Goal: Book appointment/travel/reservation

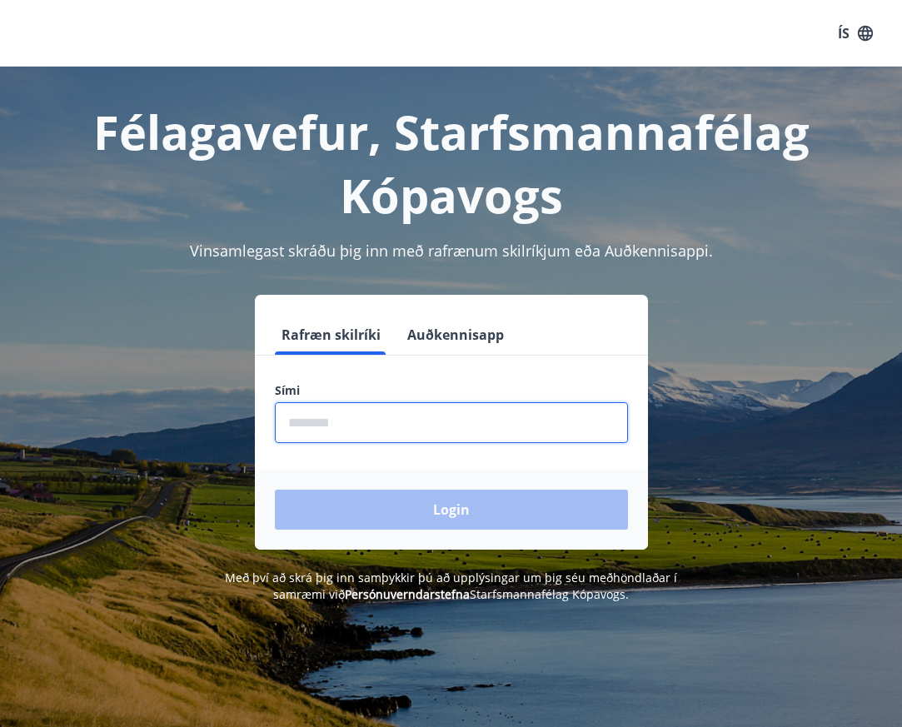
click at [325, 424] on input "phone" at bounding box center [451, 422] width 353 height 41
type input "********"
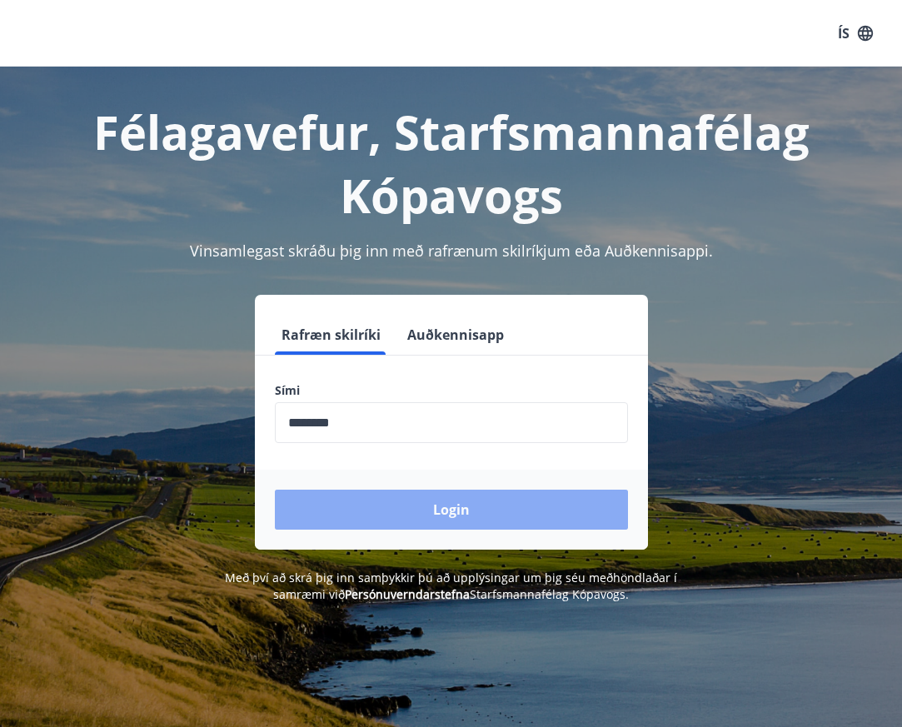
click at [422, 505] on button "Login" at bounding box center [451, 510] width 353 height 40
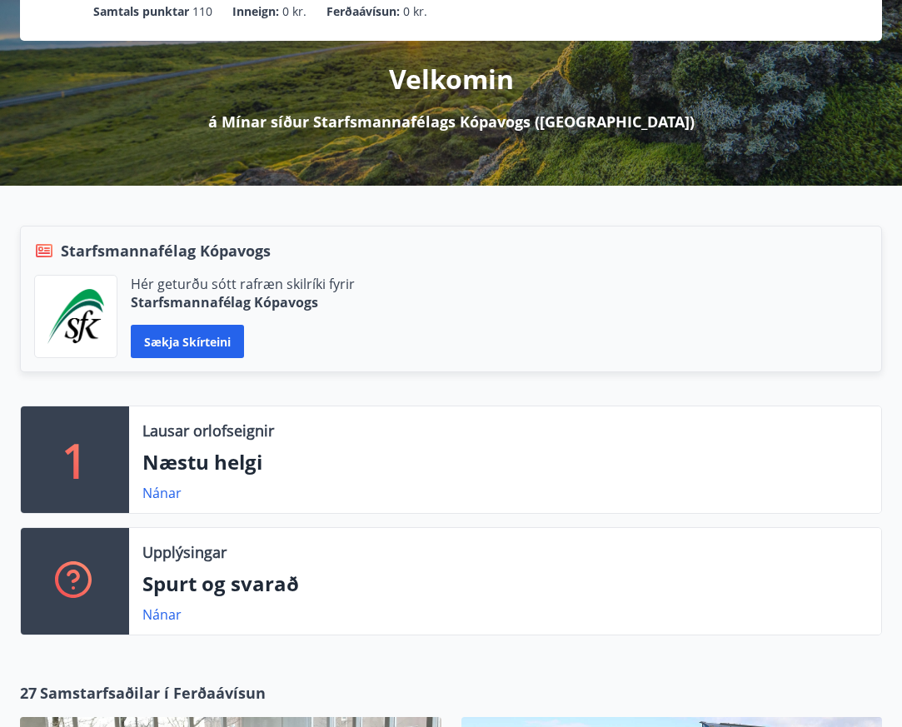
scroll to position [250, 0]
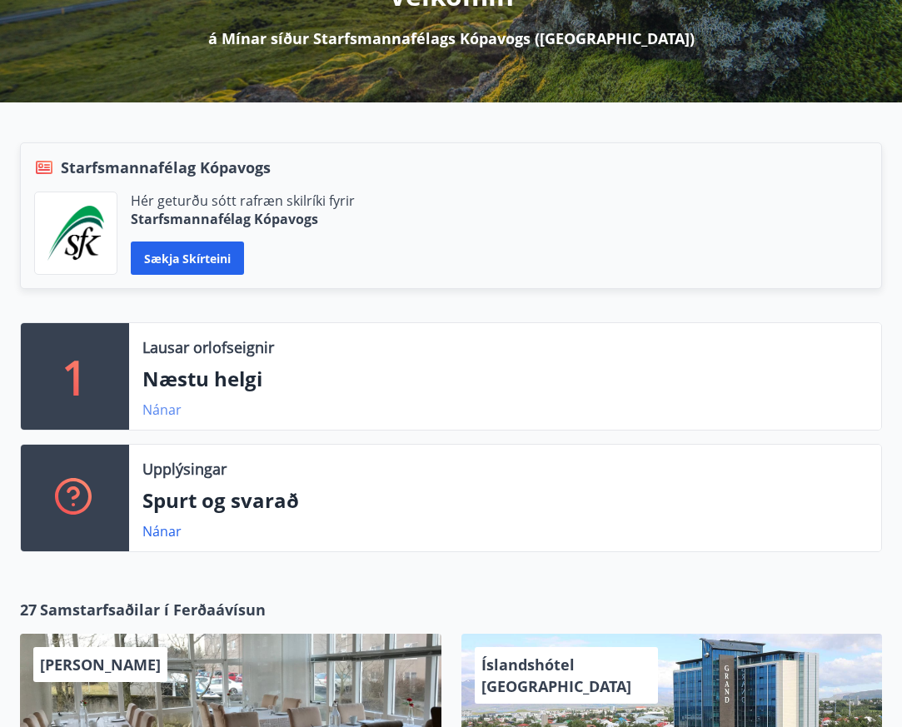
click at [167, 407] on link "Nánar" at bounding box center [161, 409] width 39 height 18
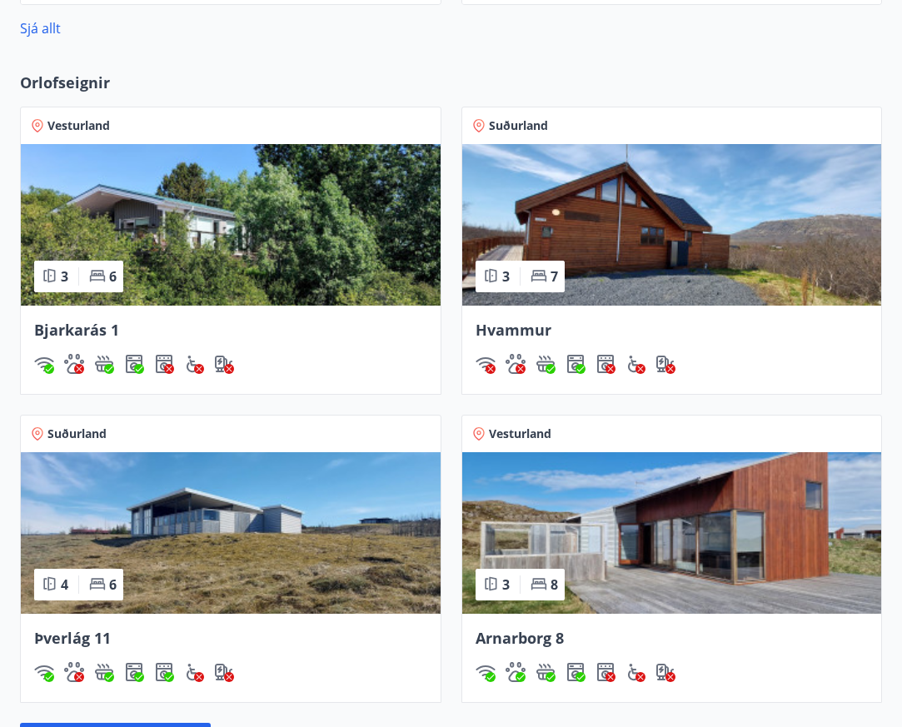
scroll to position [1332, 0]
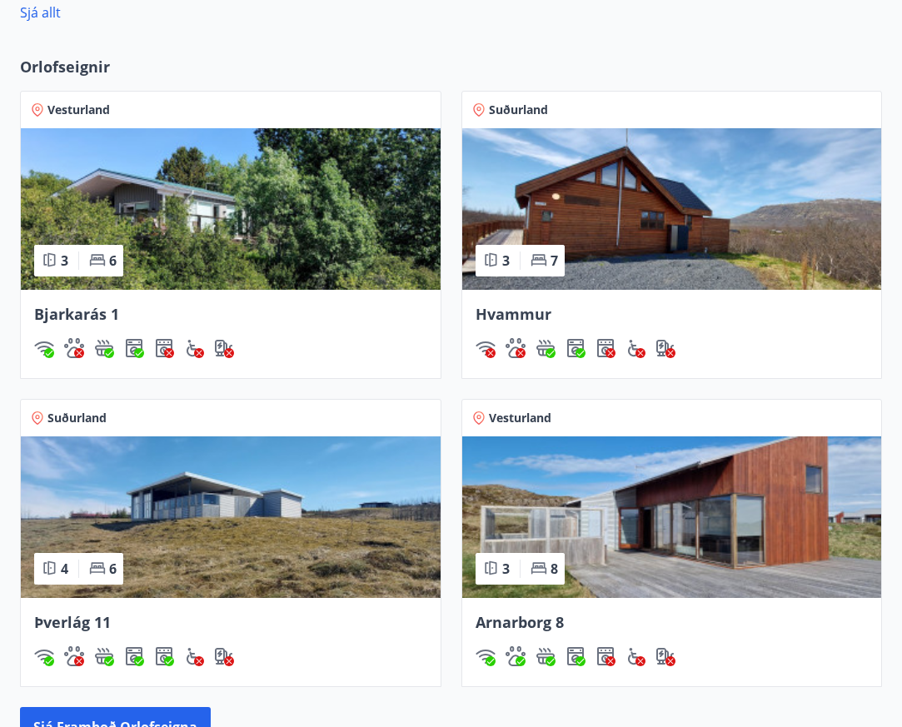
click at [165, 216] on img at bounding box center [231, 209] width 420 height 162
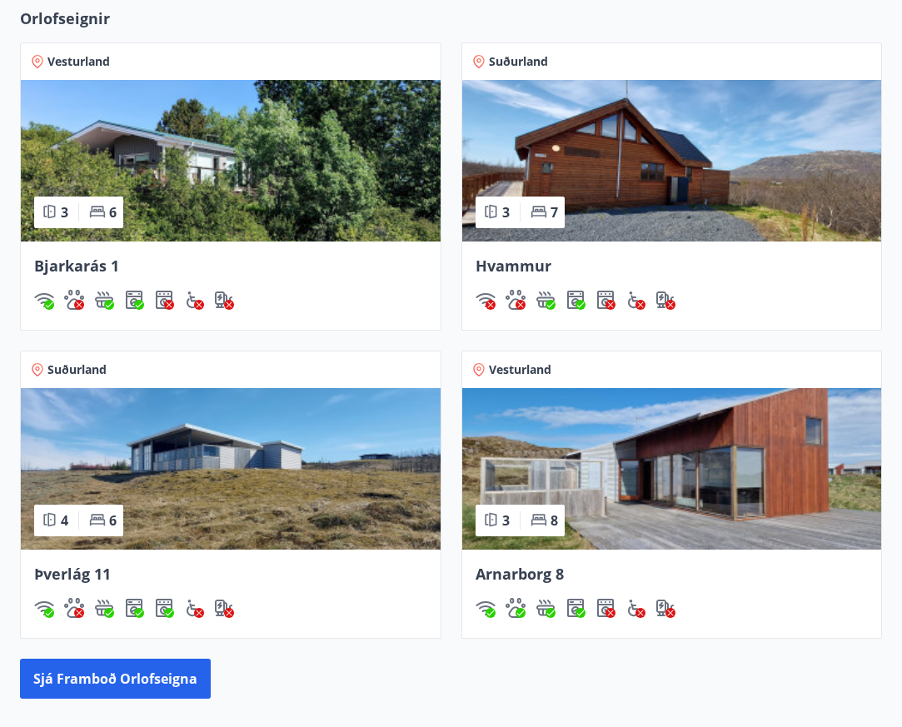
scroll to position [1387, 0]
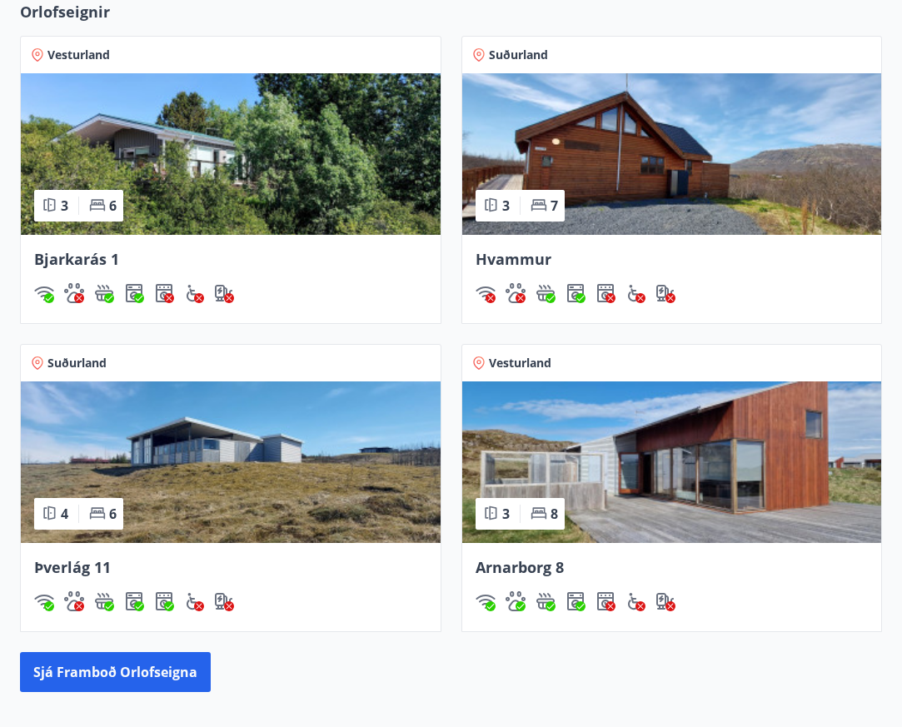
click at [240, 450] on img at bounding box center [231, 462] width 420 height 162
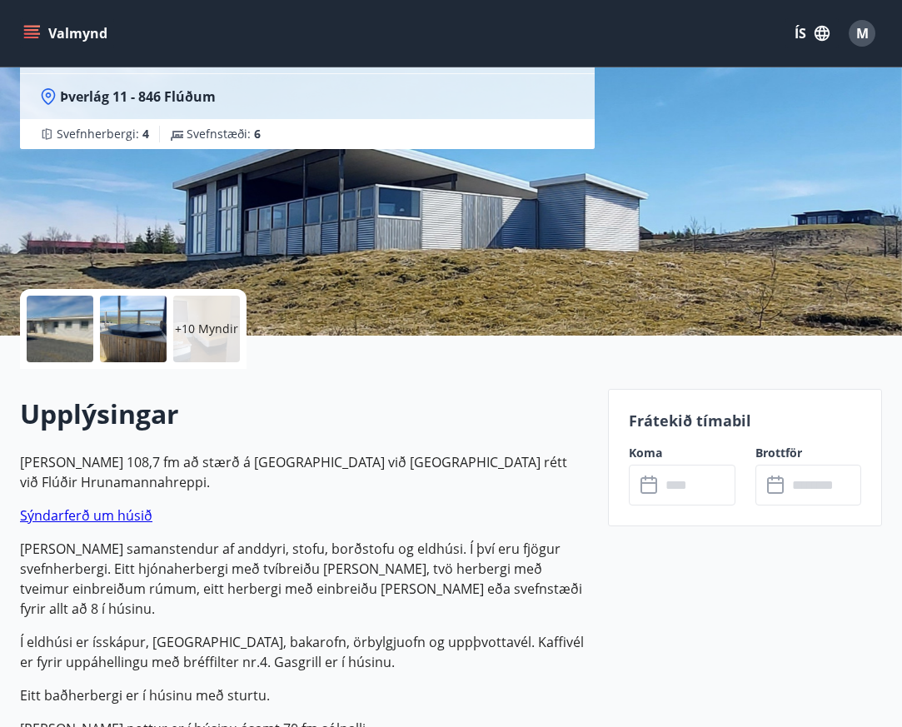
scroll to position [83, 0]
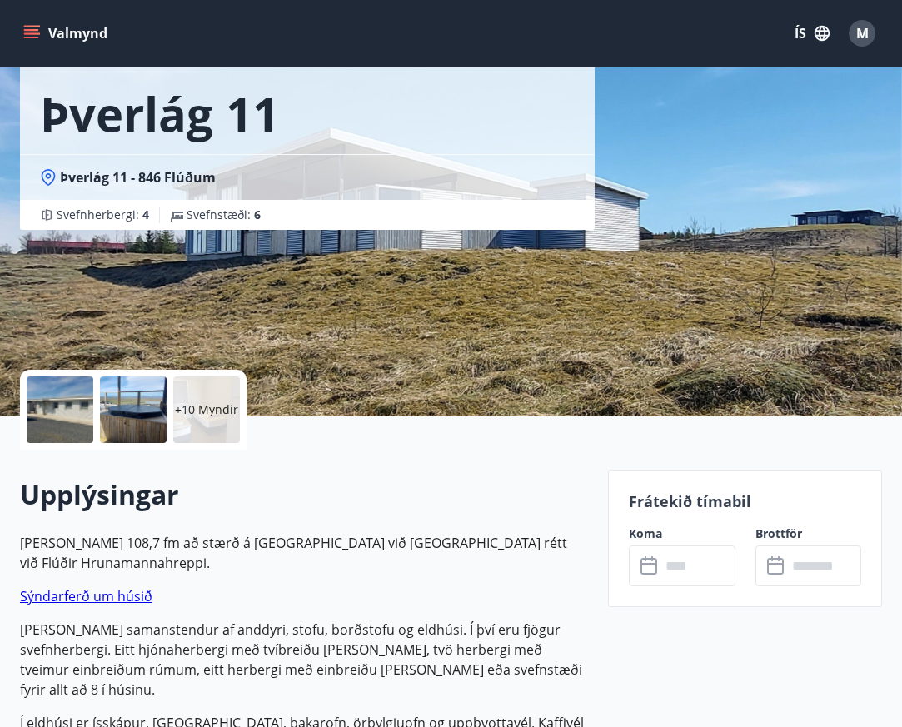
click at [440, 286] on div "Þverlág 11 Þverlág 11 - 846 Flúðum Svefnherbergi : 4 Svefnstæði : 6" at bounding box center [307, 167] width 574 height 500
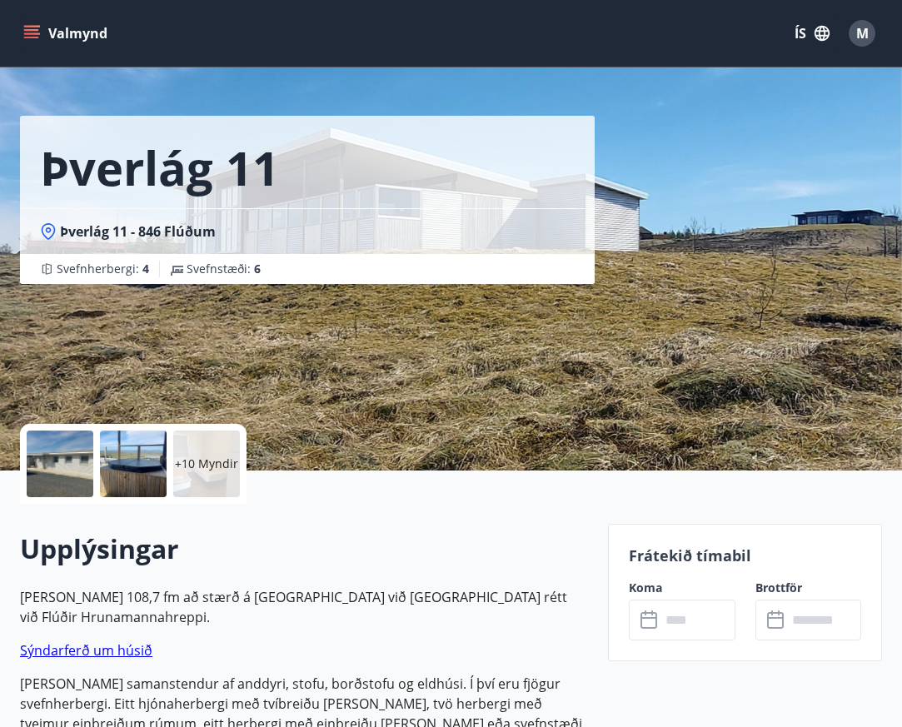
scroll to position [0, 0]
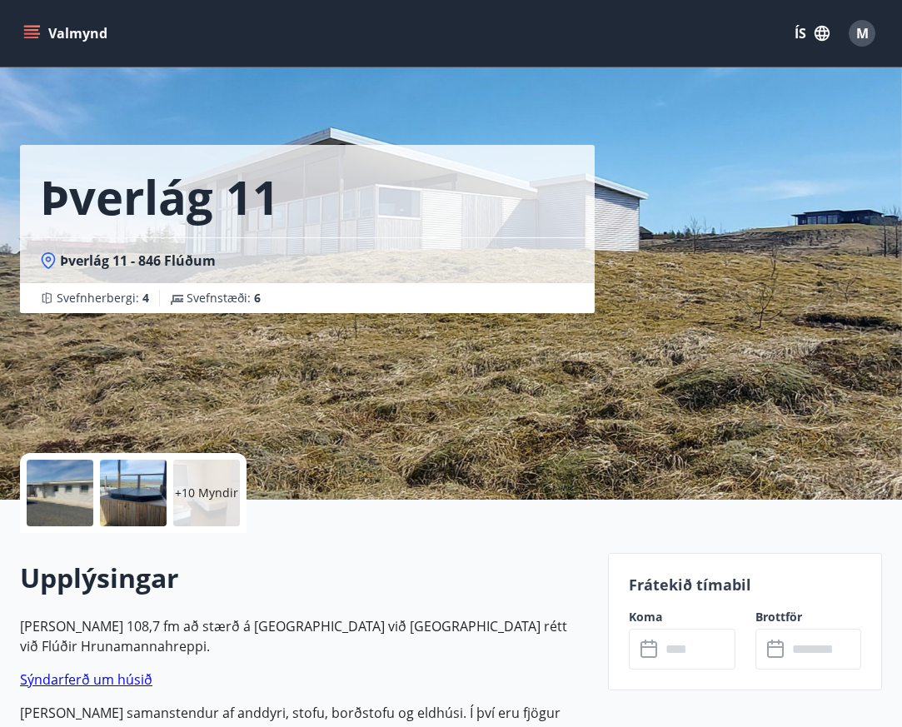
click at [406, 379] on div "Þverlág 11 Þverlág 11 - 846 Flúðum Svefnherbergi : 4 Svefnstæði : 6" at bounding box center [307, 250] width 574 height 500
click at [521, 105] on div "Þverlág 11 Þverlág 11 - 846 Flúðum Svefnherbergi : 4 Svefnstæði : 6" at bounding box center [307, 156] width 574 height 313
drag, startPoint x: 540, startPoint y: 391, endPoint x: 538, endPoint y: 400, distance: 9.3
click at [538, 400] on div "Þverlág 11 Þverlág 11 - 846 Flúðum Svefnherbergi : 4 Svefnstæði : 6" at bounding box center [307, 250] width 574 height 500
click at [541, 415] on div "Þverlág 11 Þverlág 11 - 846 Flúðum Svefnherbergi : 4 Svefnstæði : 6" at bounding box center [307, 250] width 574 height 500
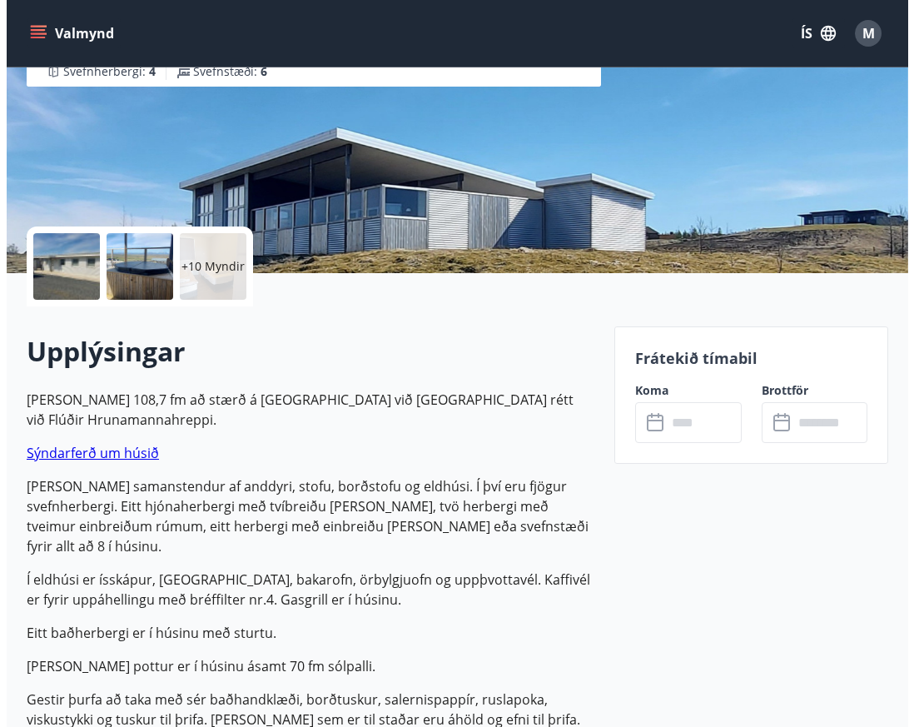
scroll to position [250, 0]
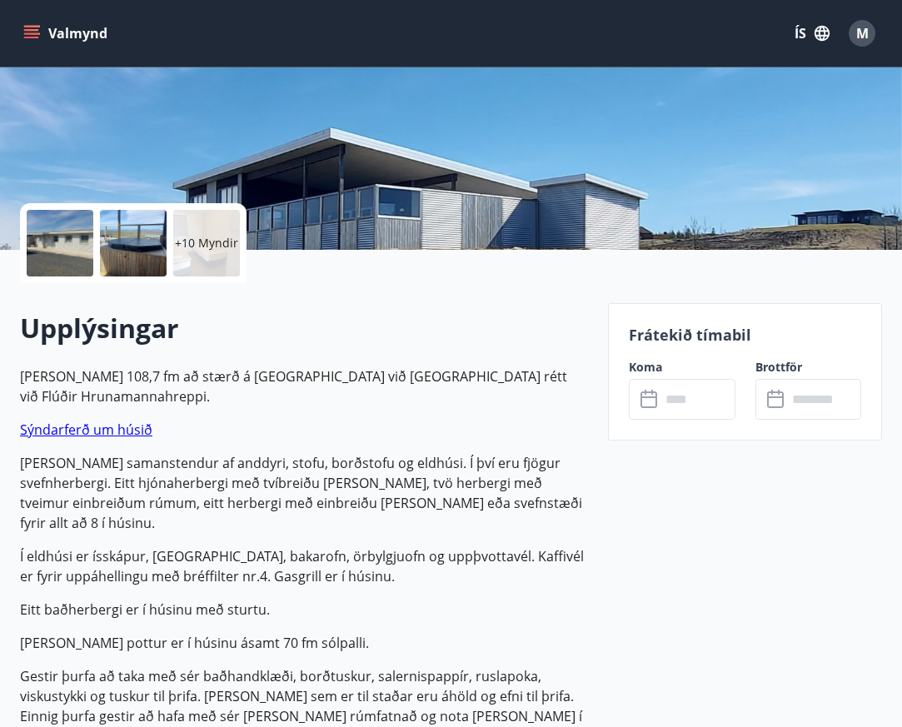
click at [67, 248] on div at bounding box center [60, 243] width 67 height 67
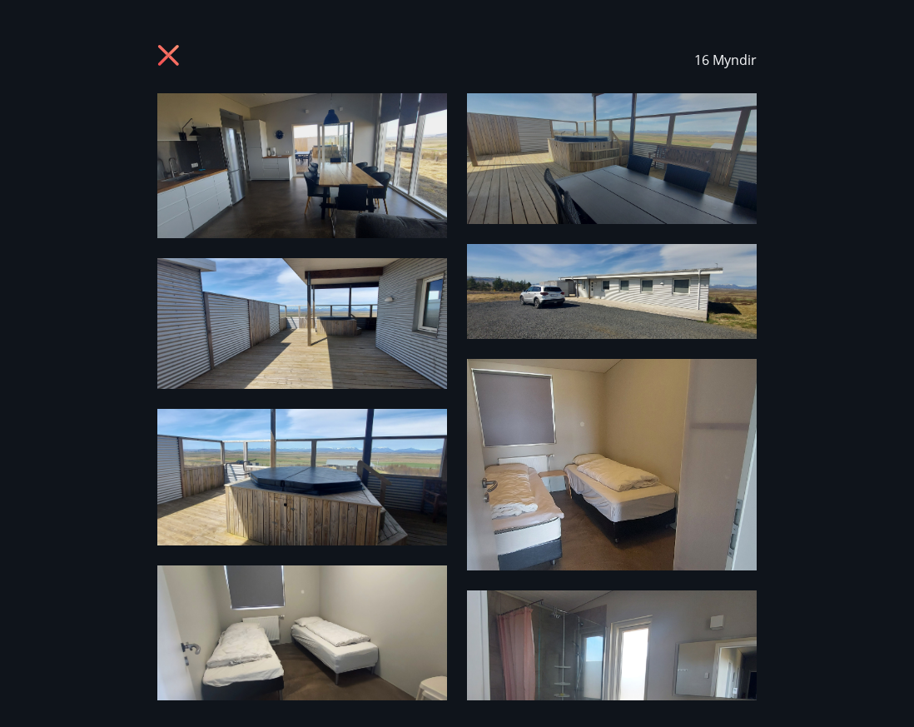
click at [333, 175] on img at bounding box center [302, 165] width 290 height 145
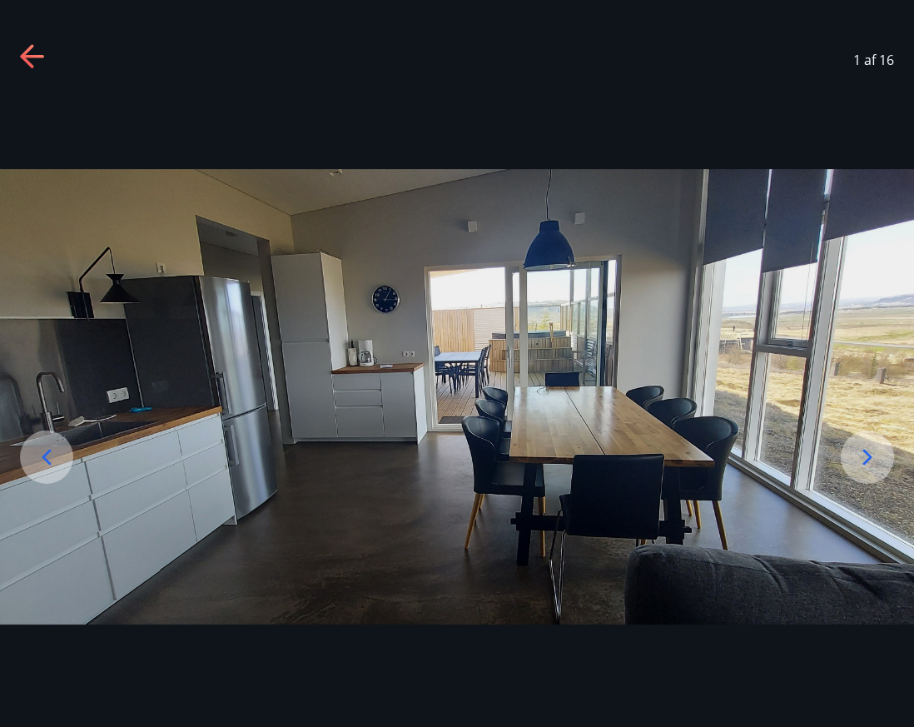
click at [863, 455] on icon at bounding box center [867, 457] width 27 height 27
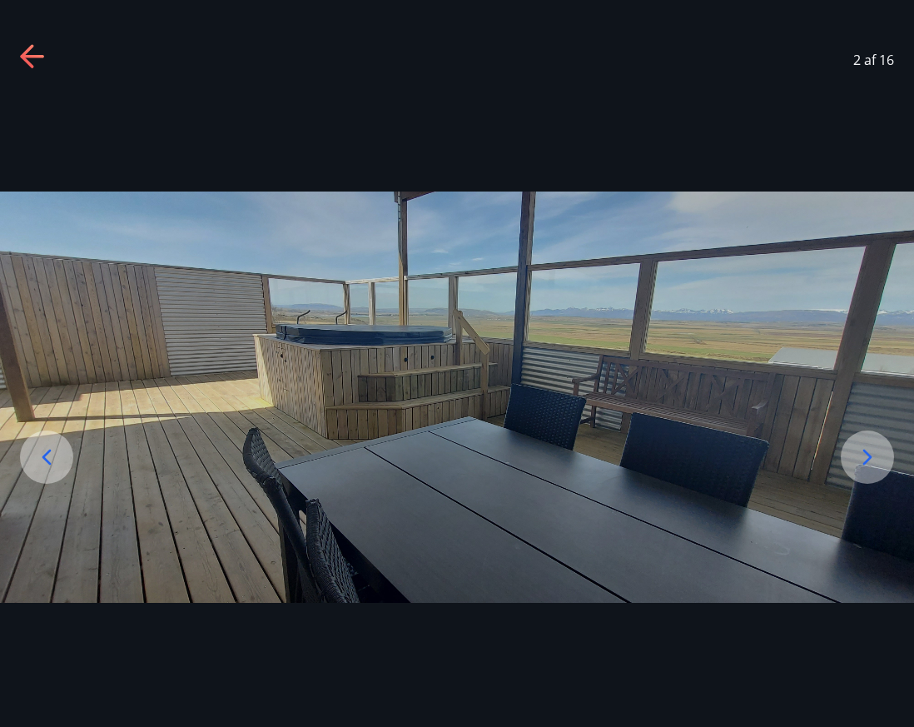
click at [863, 455] on icon at bounding box center [867, 457] width 27 height 27
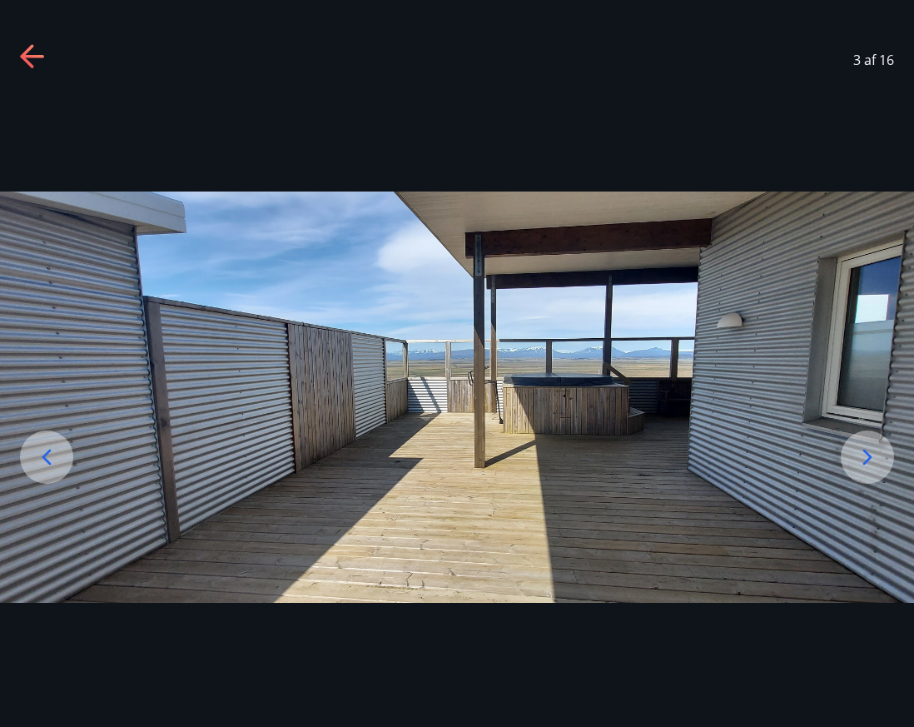
click at [863, 455] on icon at bounding box center [867, 457] width 27 height 27
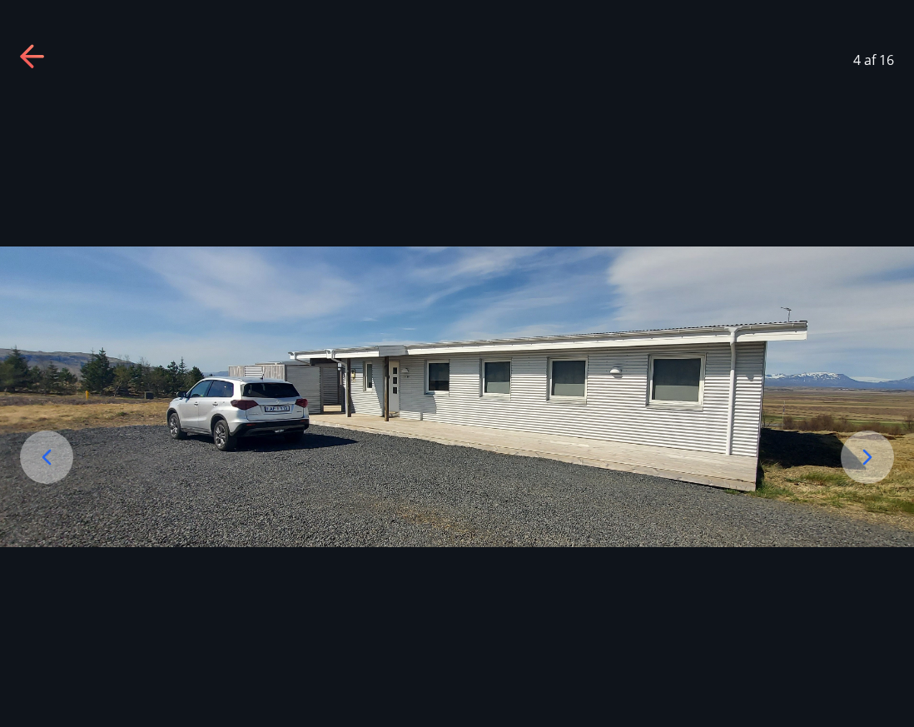
click at [863, 455] on icon at bounding box center [867, 457] width 27 height 27
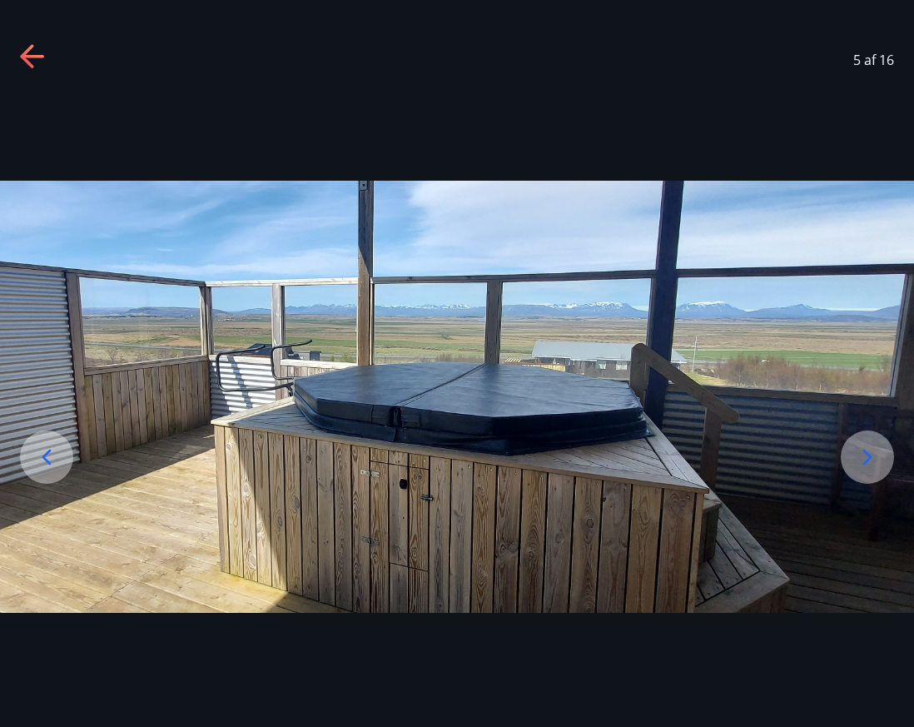
click at [863, 455] on icon at bounding box center [867, 457] width 27 height 27
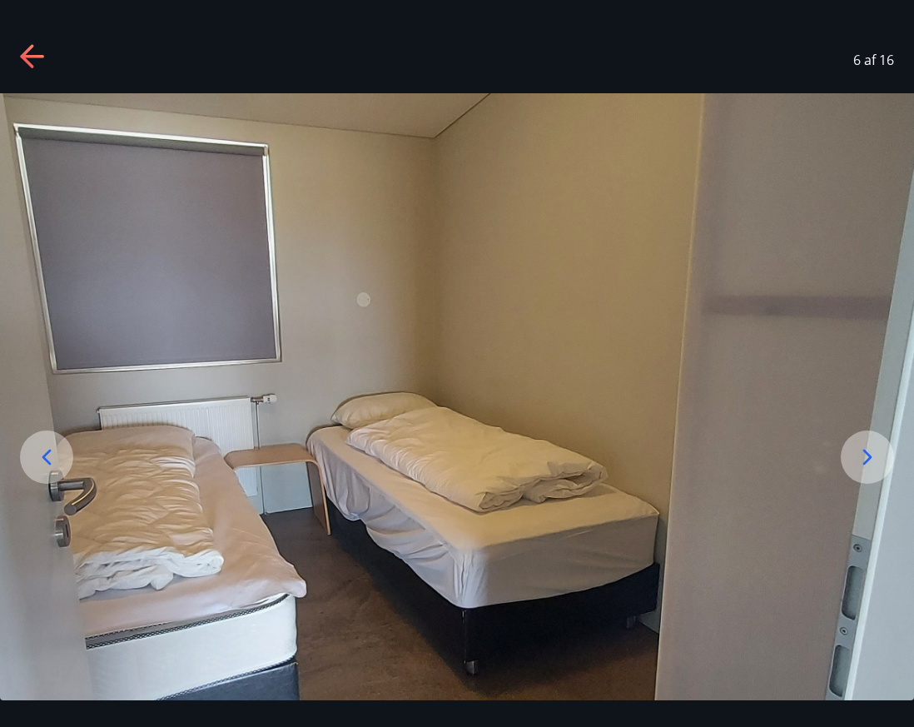
click at [863, 455] on icon at bounding box center [867, 457] width 27 height 27
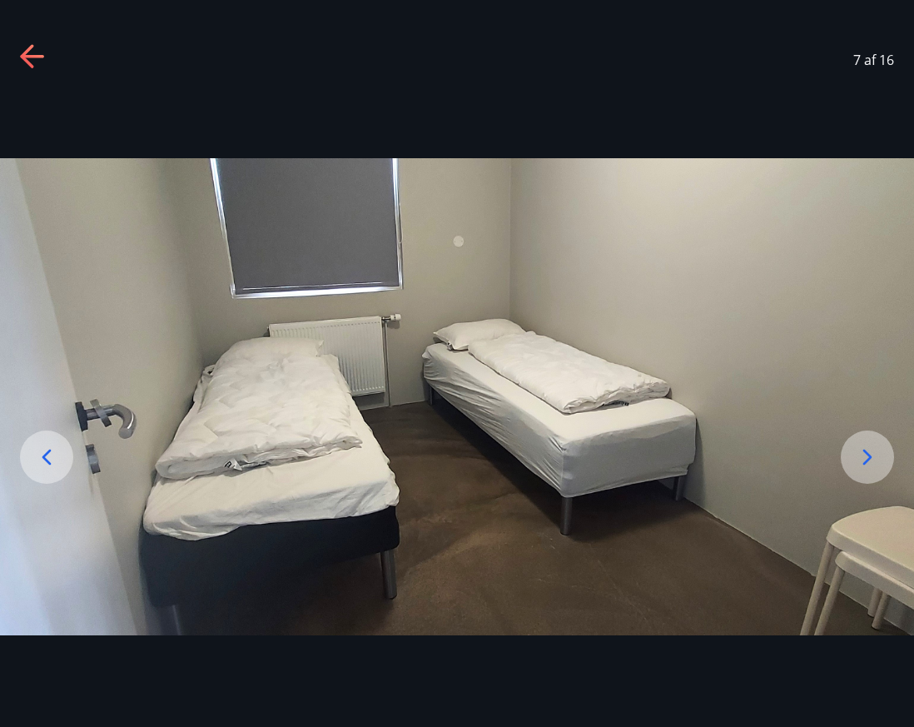
click at [863, 455] on icon at bounding box center [867, 457] width 27 height 27
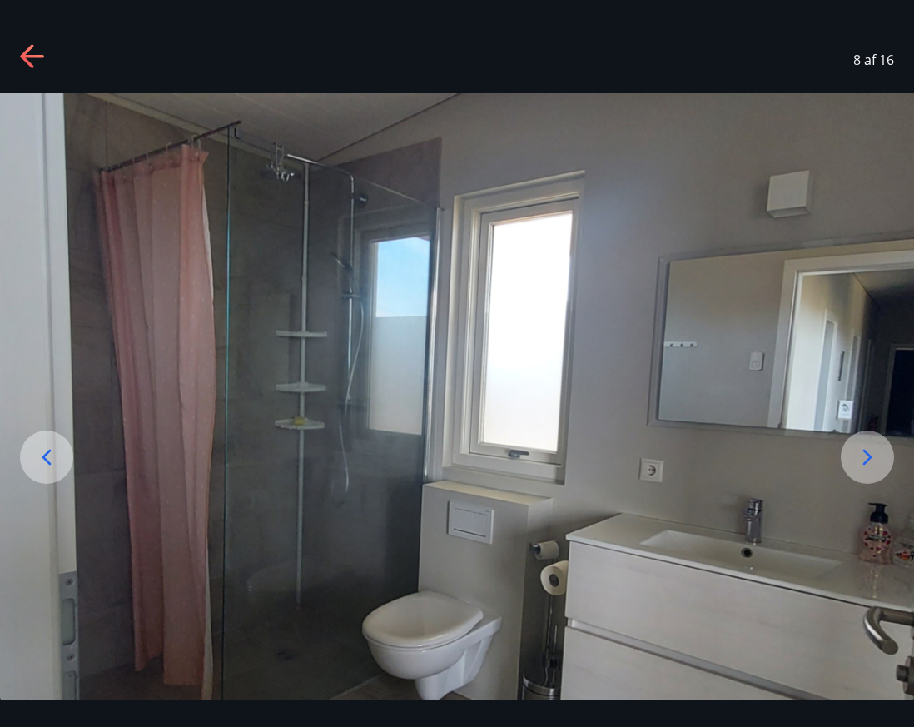
click at [863, 455] on icon at bounding box center [867, 457] width 27 height 27
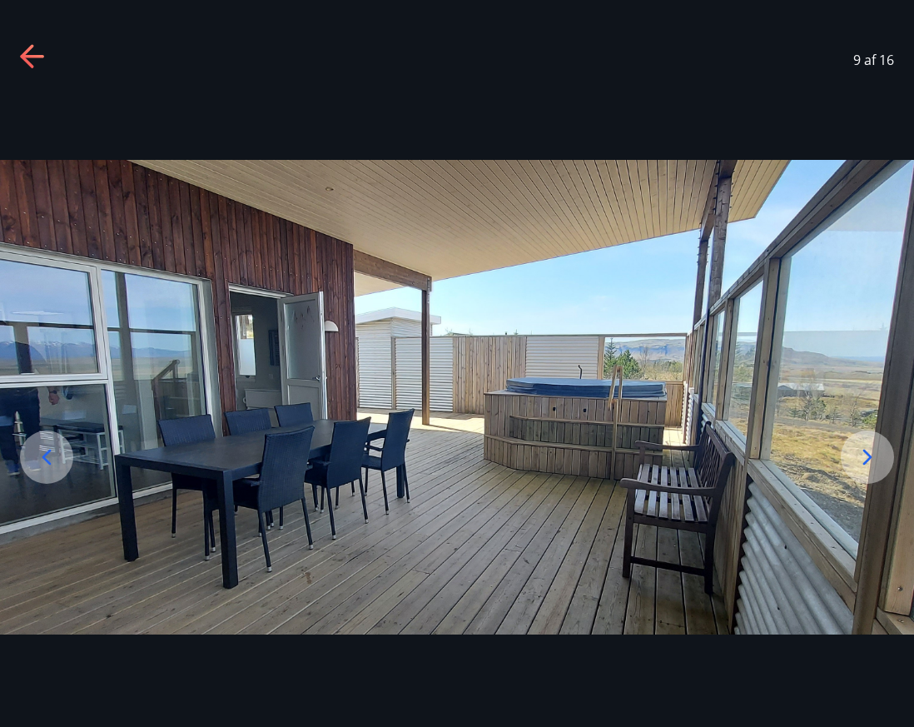
click at [863, 455] on icon at bounding box center [867, 457] width 27 height 27
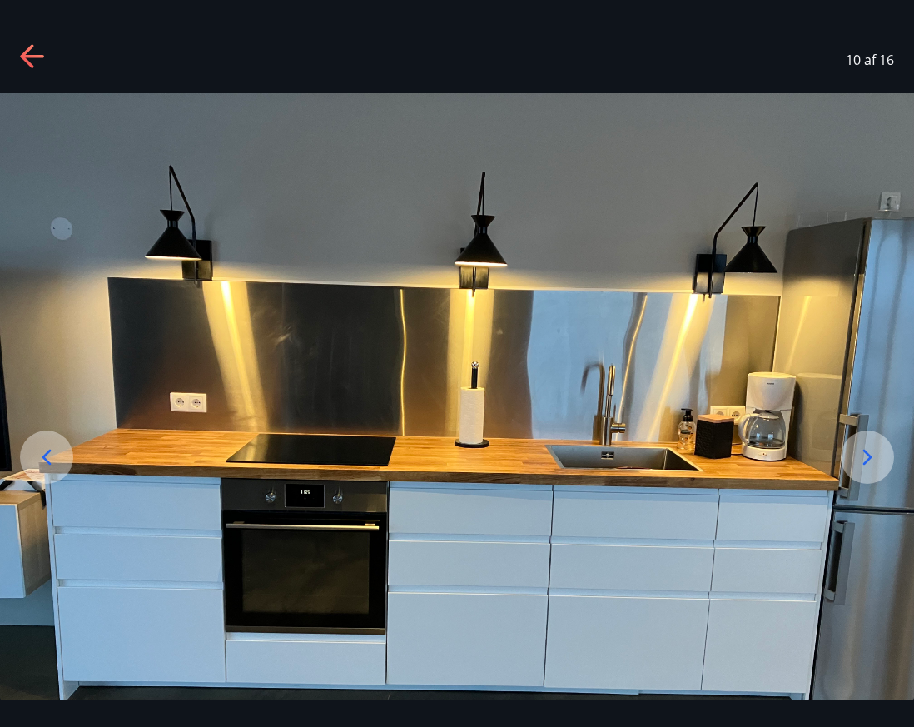
click at [863, 455] on icon at bounding box center [867, 457] width 27 height 27
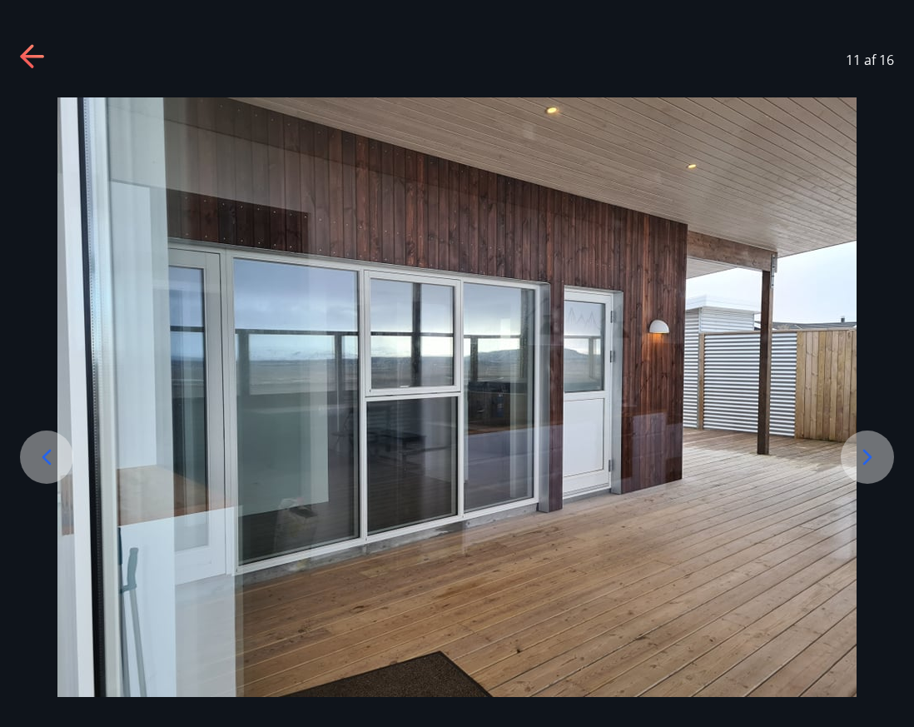
click at [47, 450] on icon at bounding box center [46, 457] width 27 height 27
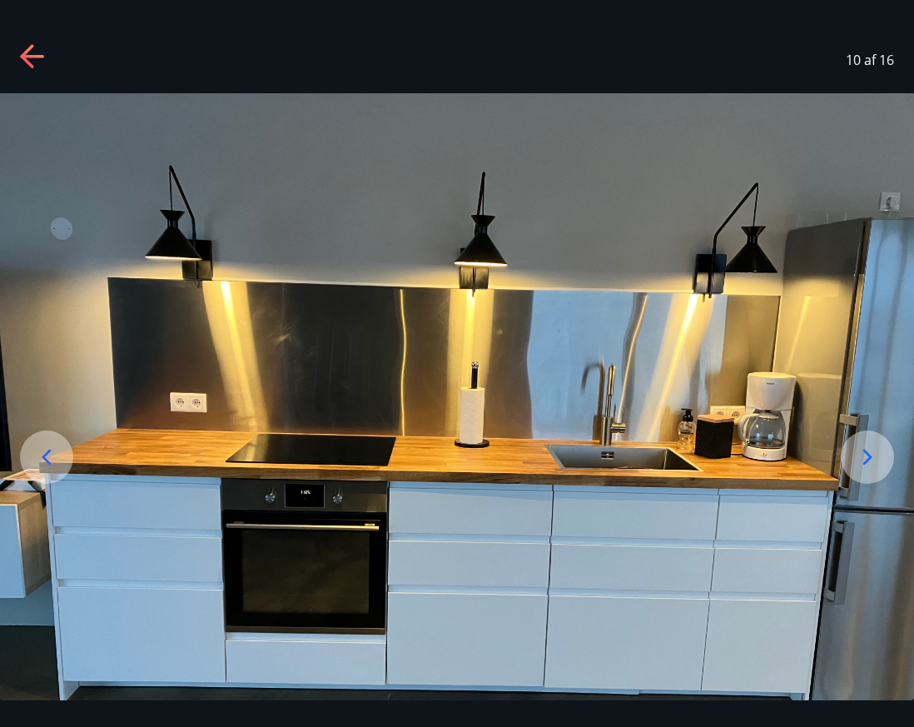
click at [866, 445] on icon at bounding box center [867, 457] width 27 height 27
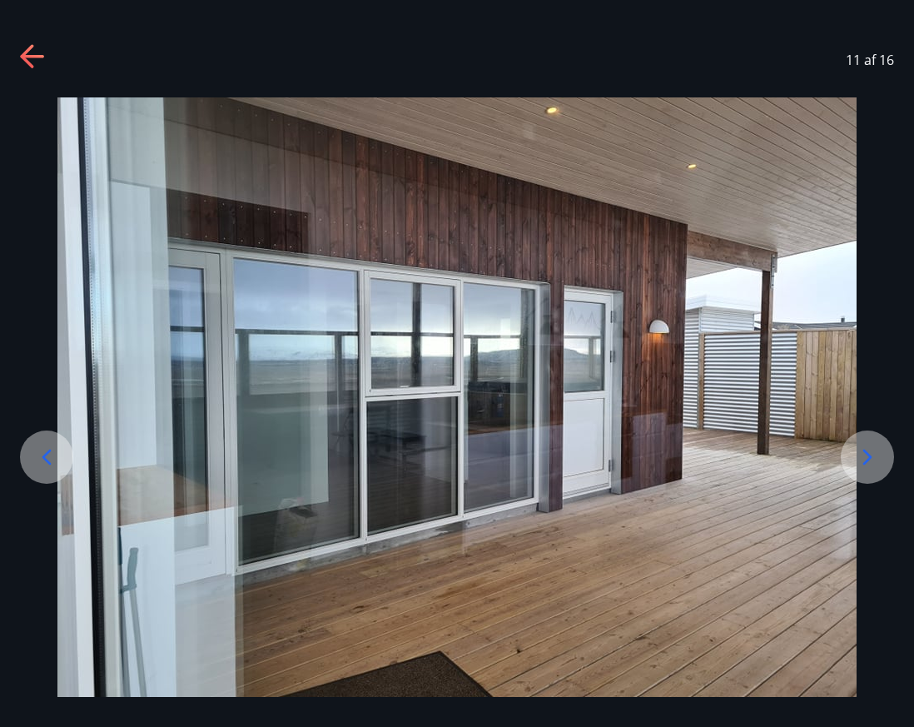
click at [866, 445] on icon at bounding box center [867, 457] width 27 height 27
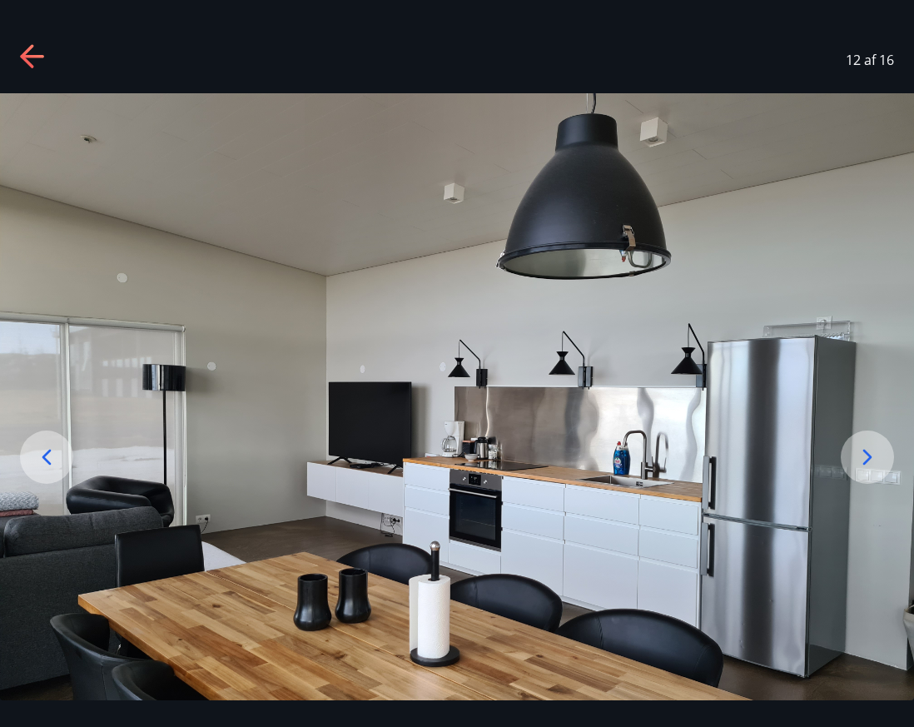
click at [866, 445] on icon at bounding box center [867, 457] width 27 height 27
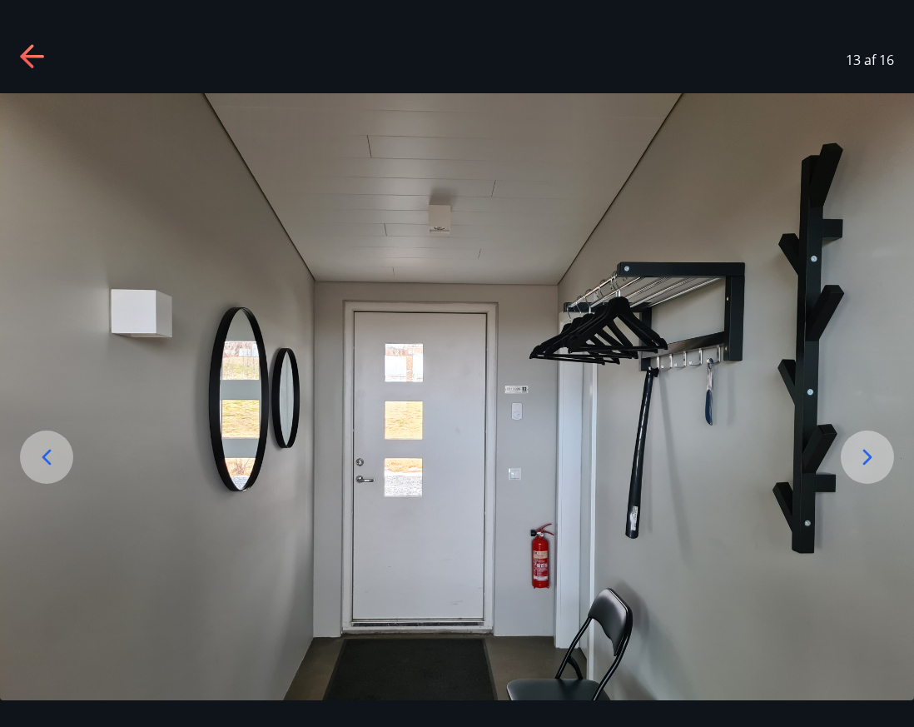
click at [866, 445] on icon at bounding box center [867, 457] width 27 height 27
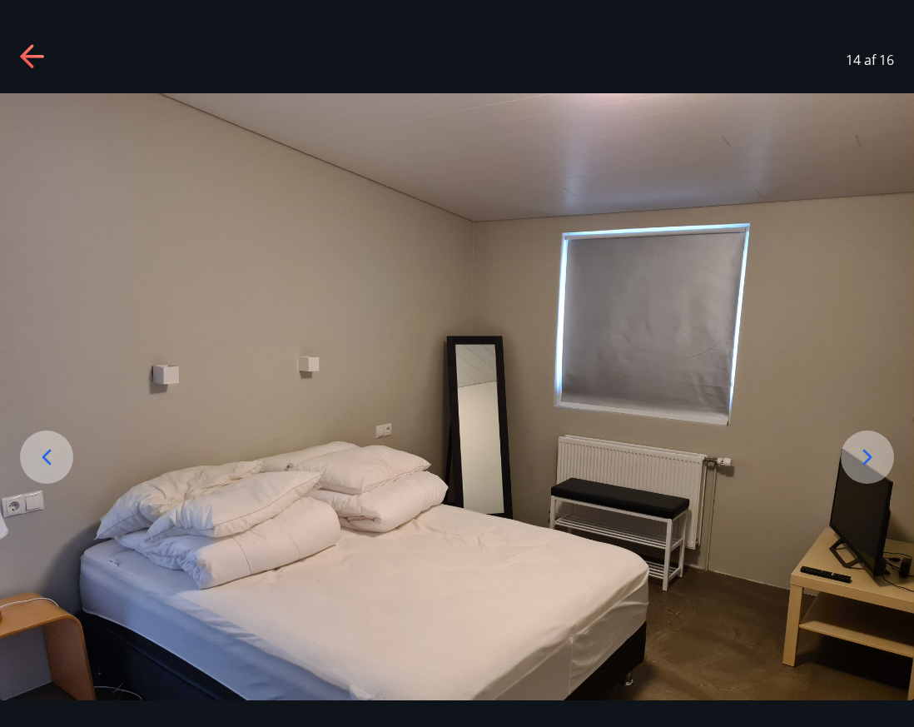
click at [866, 445] on icon at bounding box center [867, 457] width 27 height 27
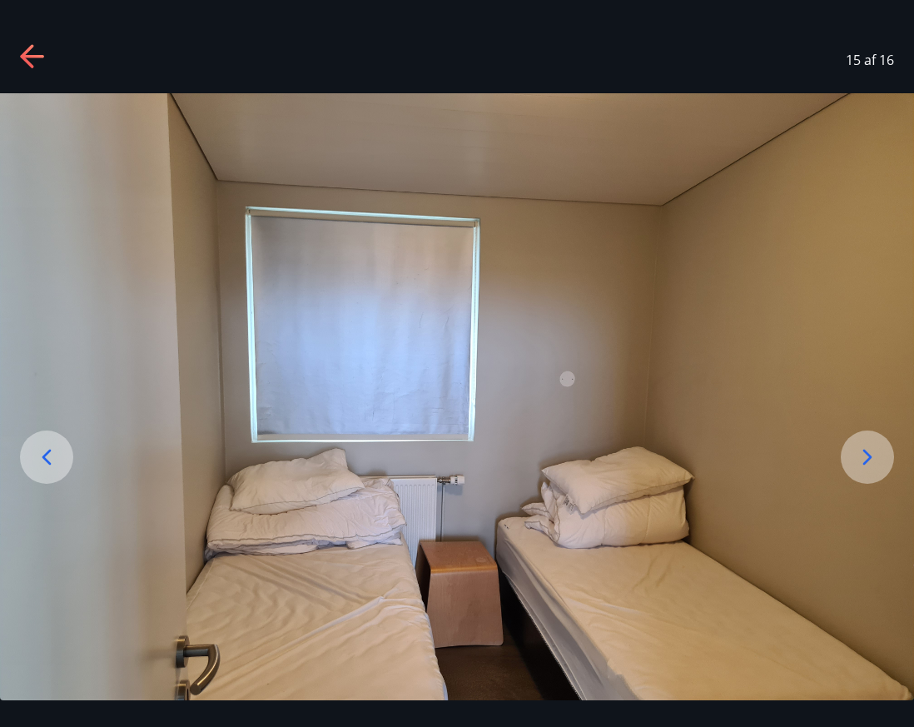
click at [866, 445] on icon at bounding box center [867, 457] width 27 height 27
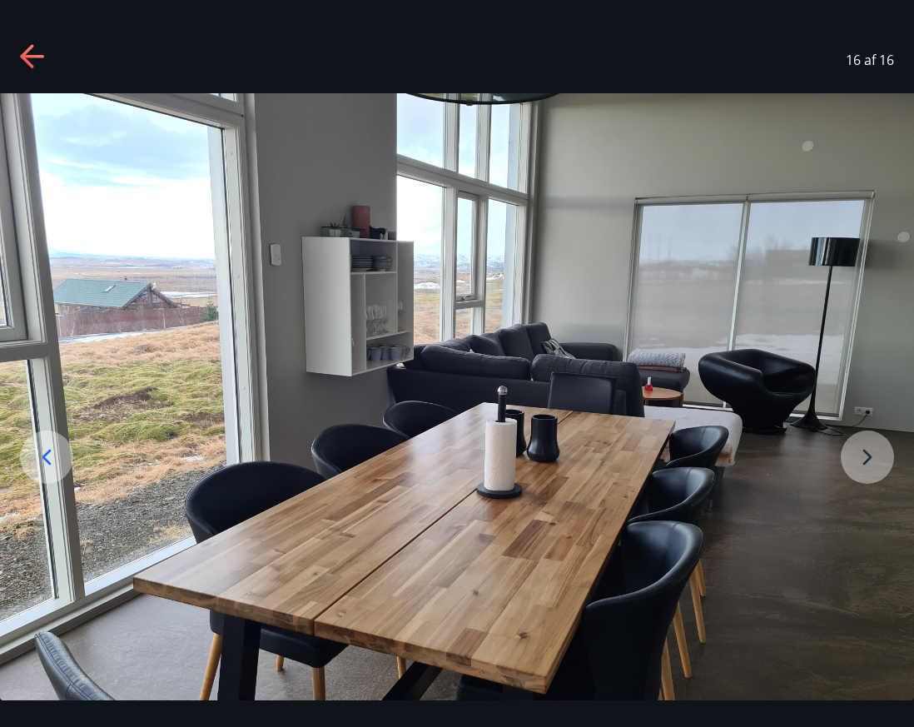
click at [866, 445] on img at bounding box center [457, 436] width 914 height 686
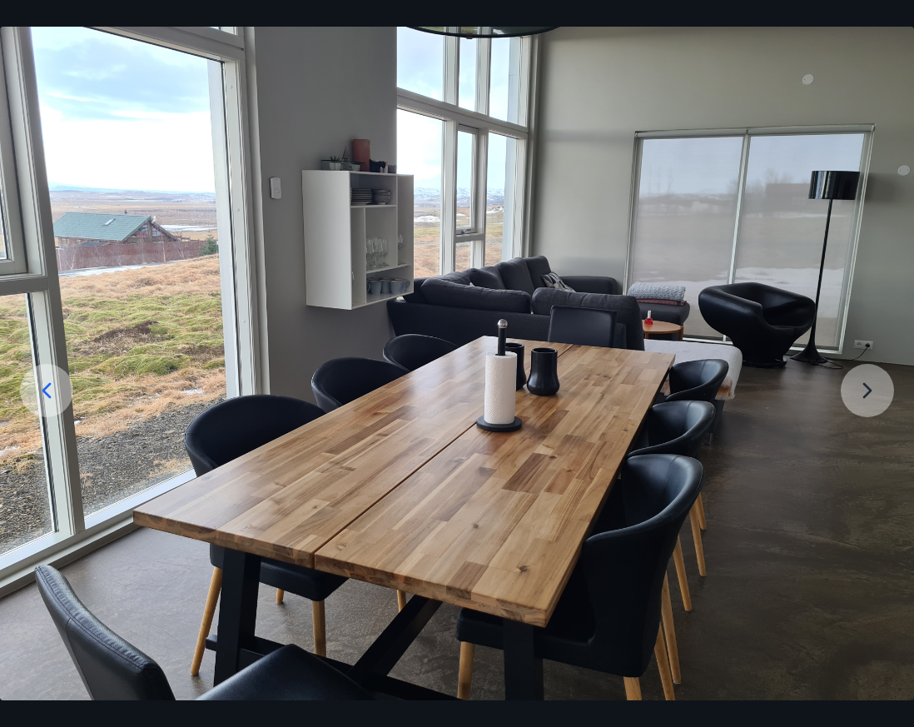
click at [860, 377] on img at bounding box center [457, 370] width 914 height 686
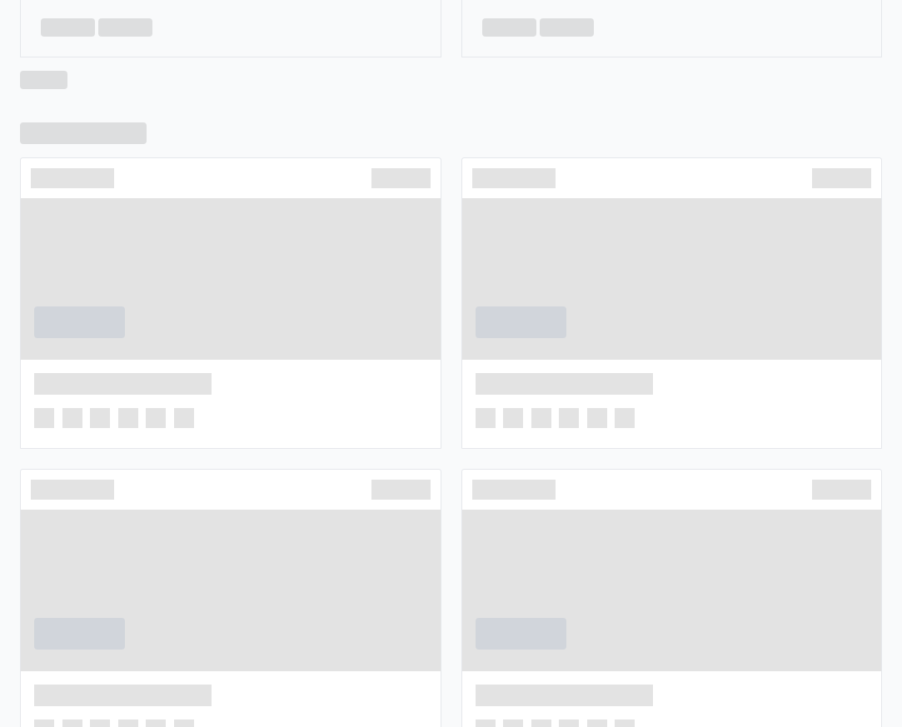
scroll to position [1287, 0]
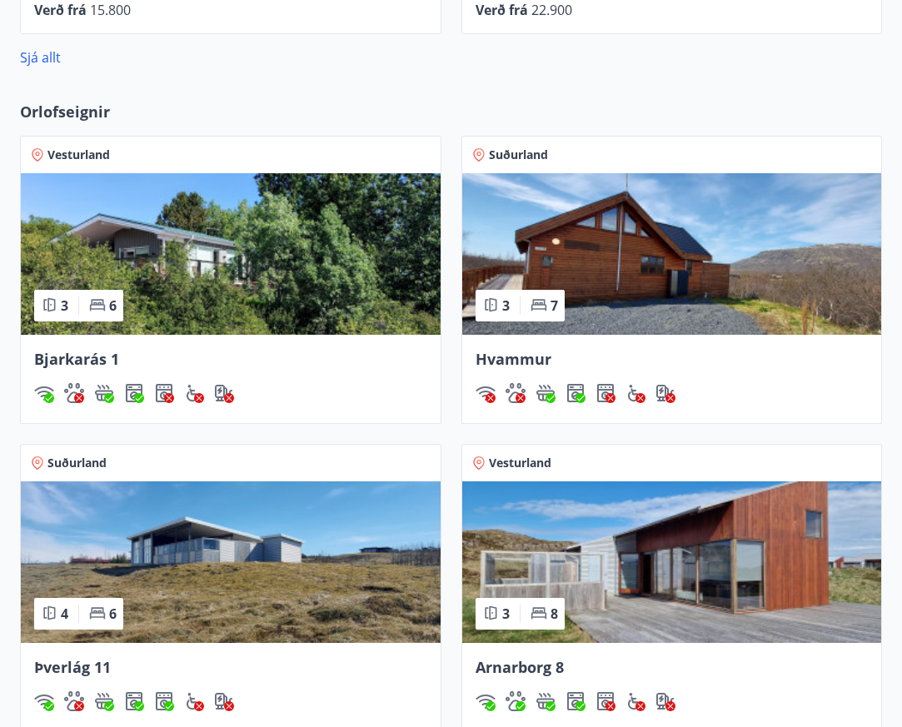
click at [224, 557] on img at bounding box center [231, 562] width 420 height 162
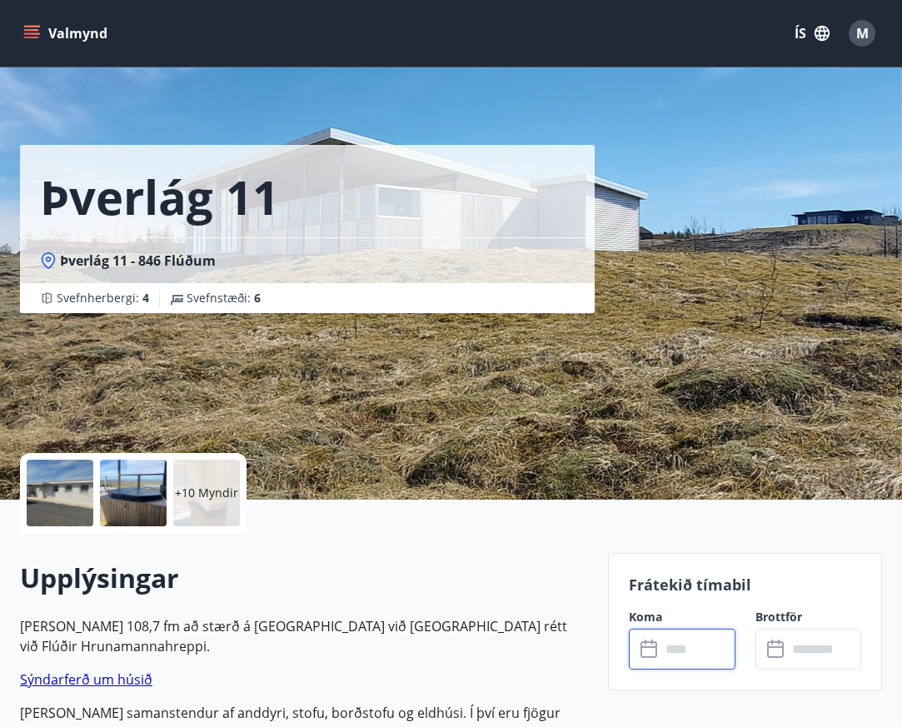
click at [680, 654] on input "text" at bounding box center [697, 649] width 75 height 41
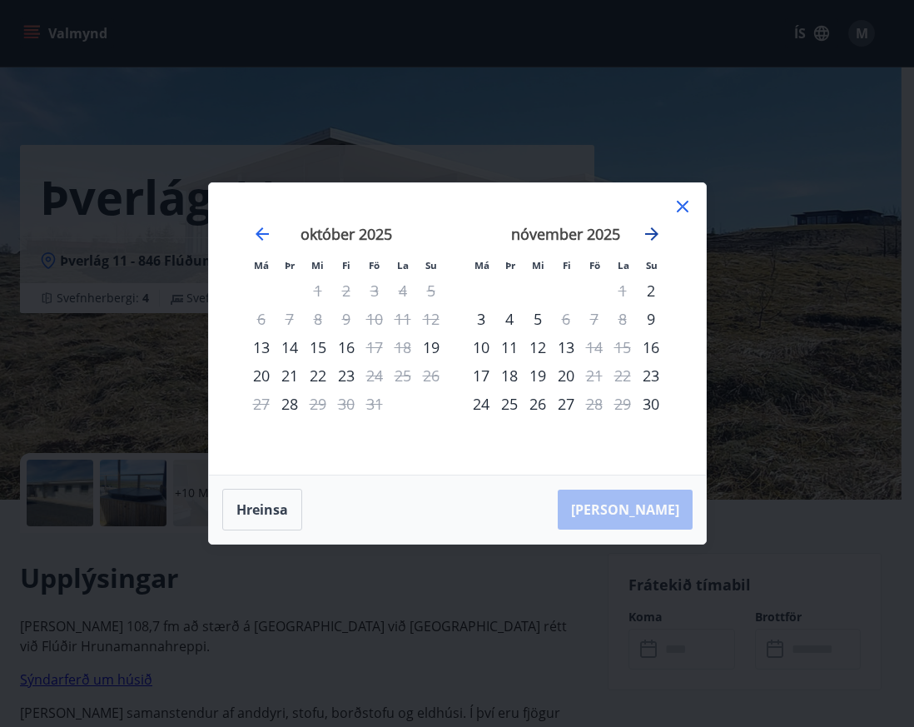
click at [657, 231] on icon "Move forward to switch to the next month." at bounding box center [652, 234] width 20 height 20
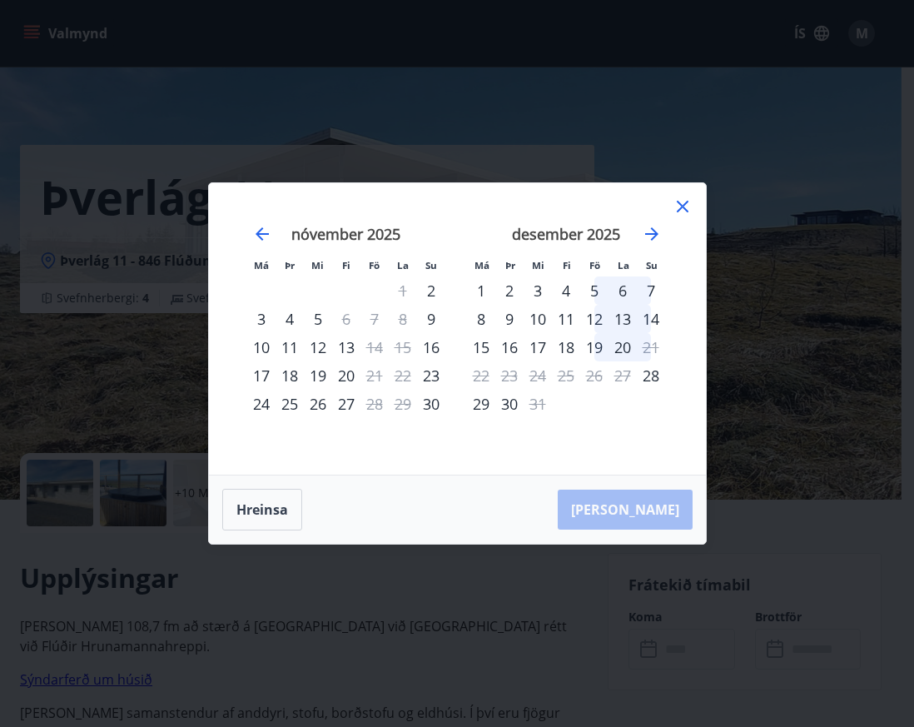
click at [595, 289] on div "5" at bounding box center [594, 290] width 28 height 28
click at [653, 291] on div "7" at bounding box center [651, 290] width 28 height 28
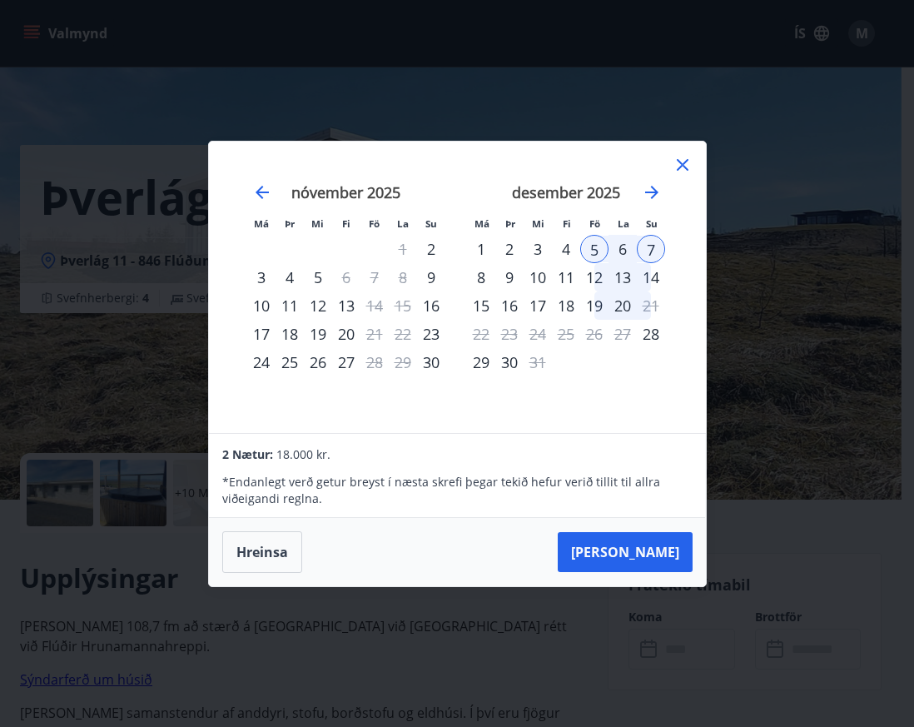
click at [621, 248] on div "6" at bounding box center [623, 249] width 28 height 28
click at [654, 192] on icon "Move forward to switch to the next month." at bounding box center [651, 192] width 13 height 13
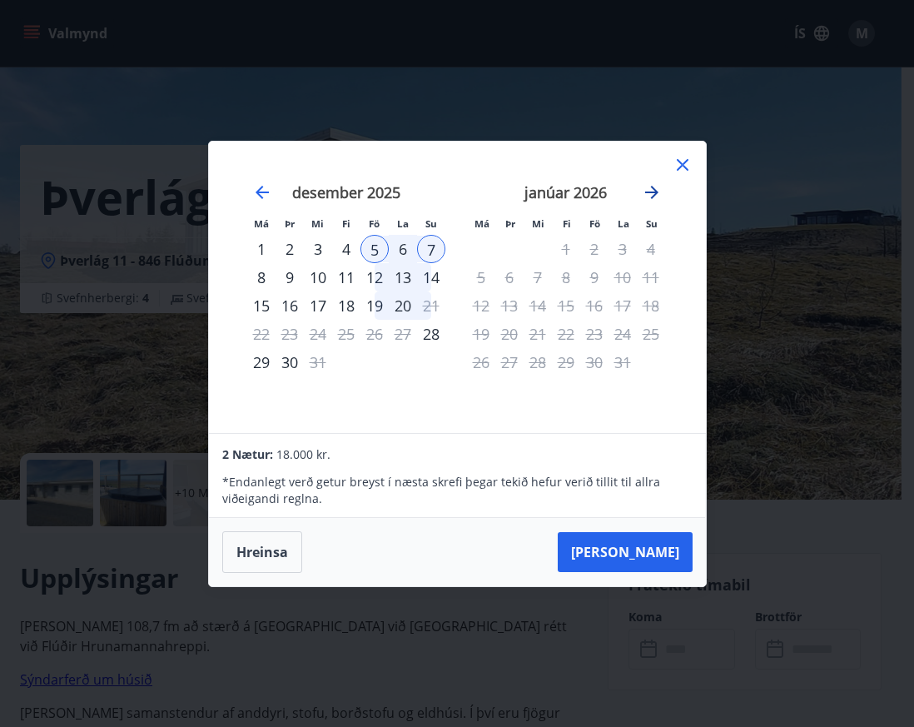
click at [654, 192] on icon "Move forward to switch to the next month." at bounding box center [651, 192] width 13 height 13
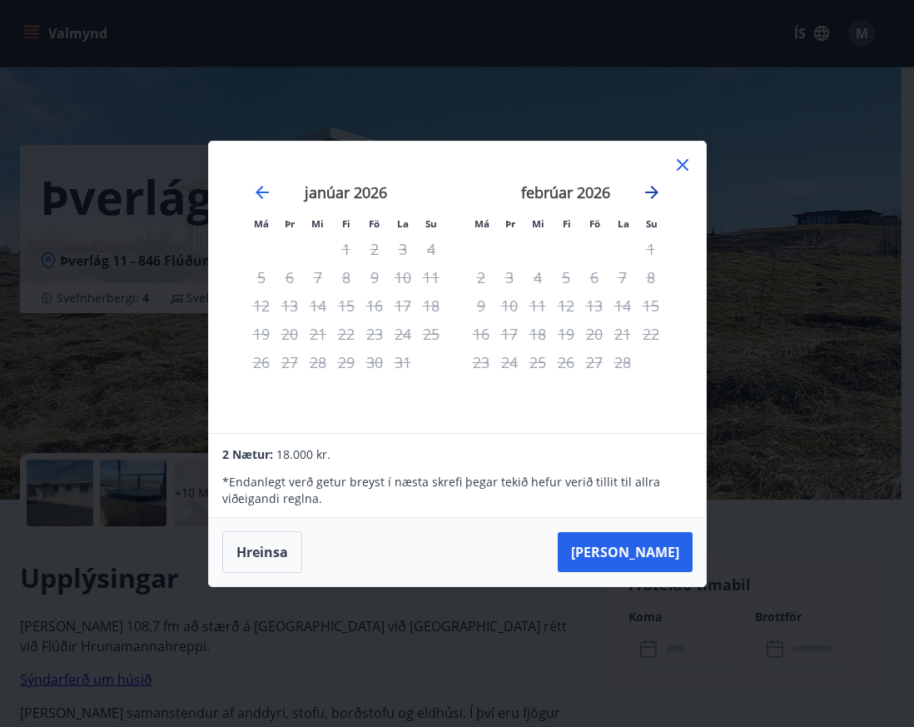
click at [654, 192] on icon "Move forward to switch to the next month." at bounding box center [651, 192] width 13 height 13
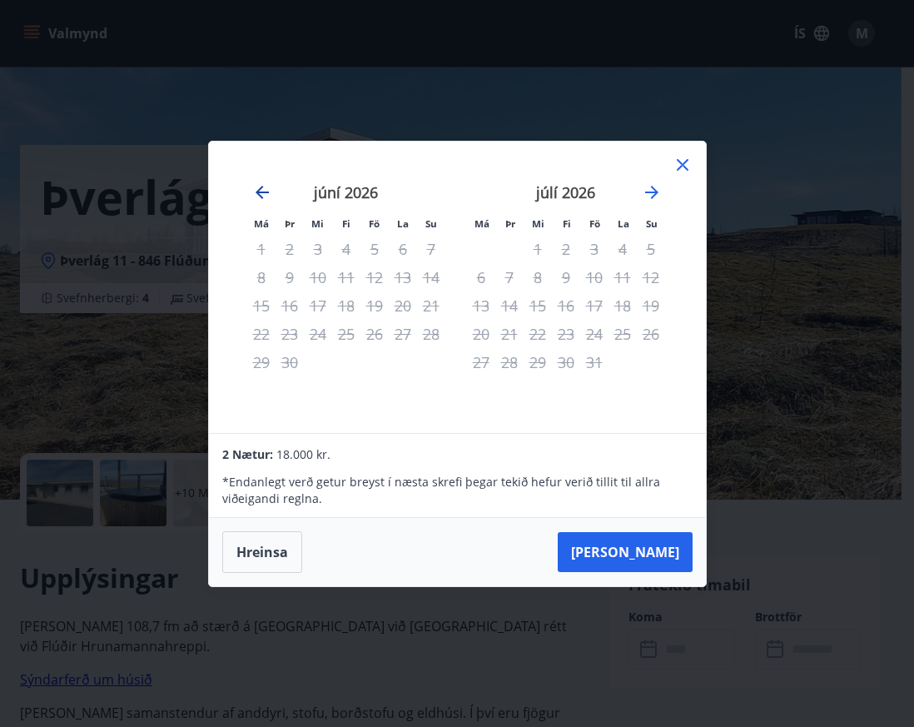
click at [264, 192] on icon "Move backward to switch to the previous month." at bounding box center [262, 192] width 13 height 13
click at [264, 191] on icon "Move backward to switch to the previous month." at bounding box center [262, 192] width 20 height 20
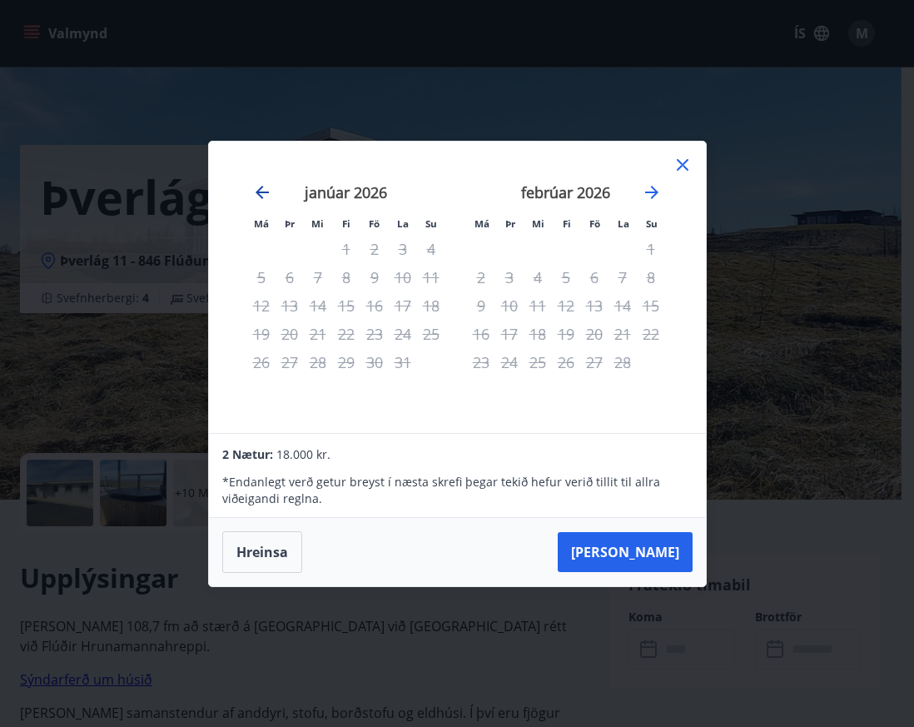
click at [264, 191] on icon "Move backward to switch to the previous month." at bounding box center [262, 192] width 20 height 20
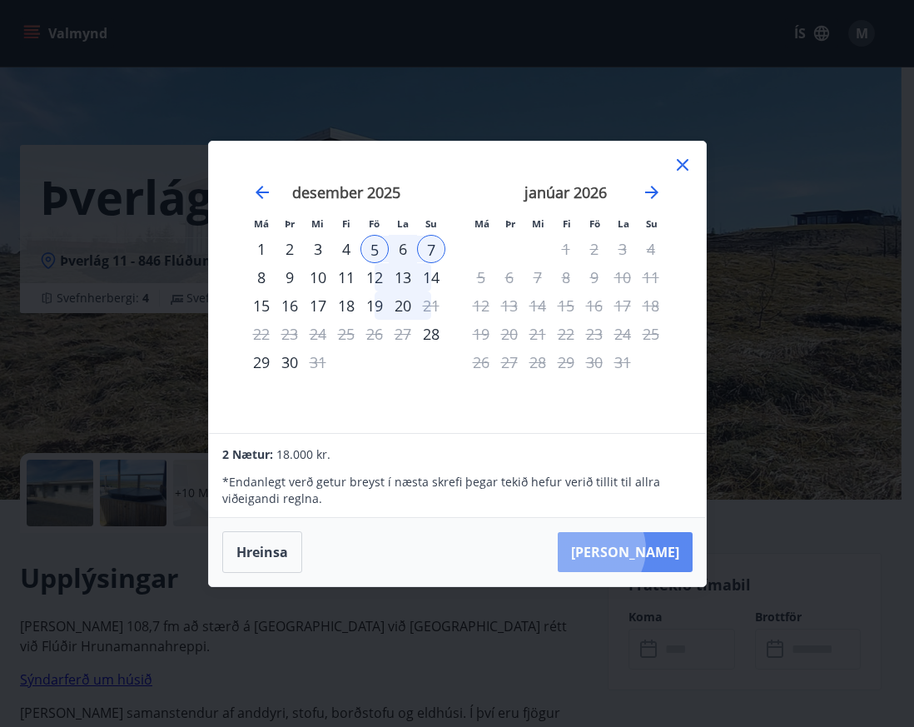
click at [644, 549] on button "Taka Frá" at bounding box center [625, 552] width 135 height 40
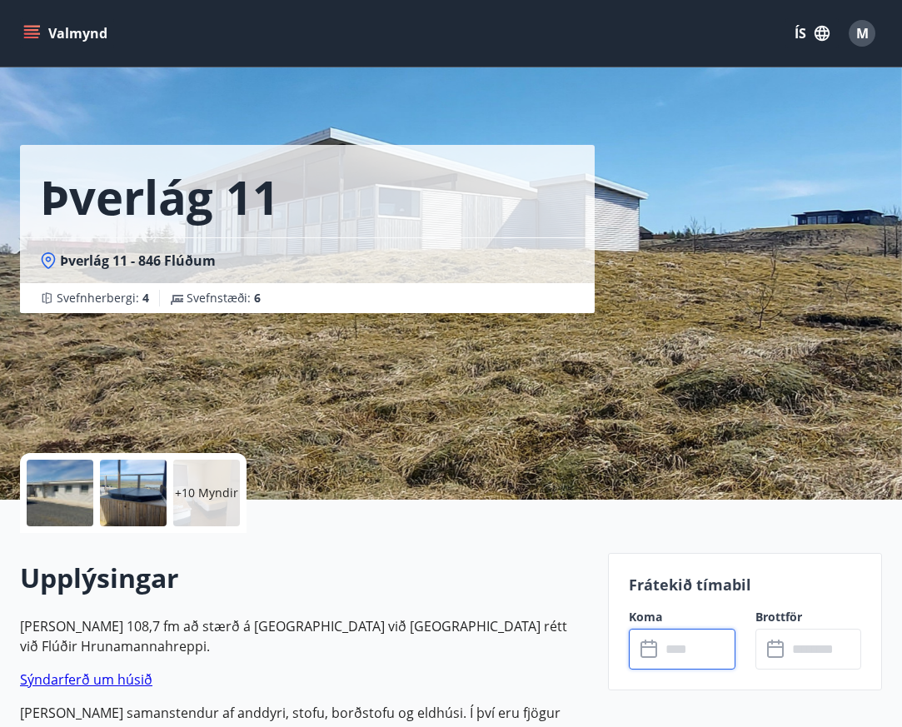
type input "******"
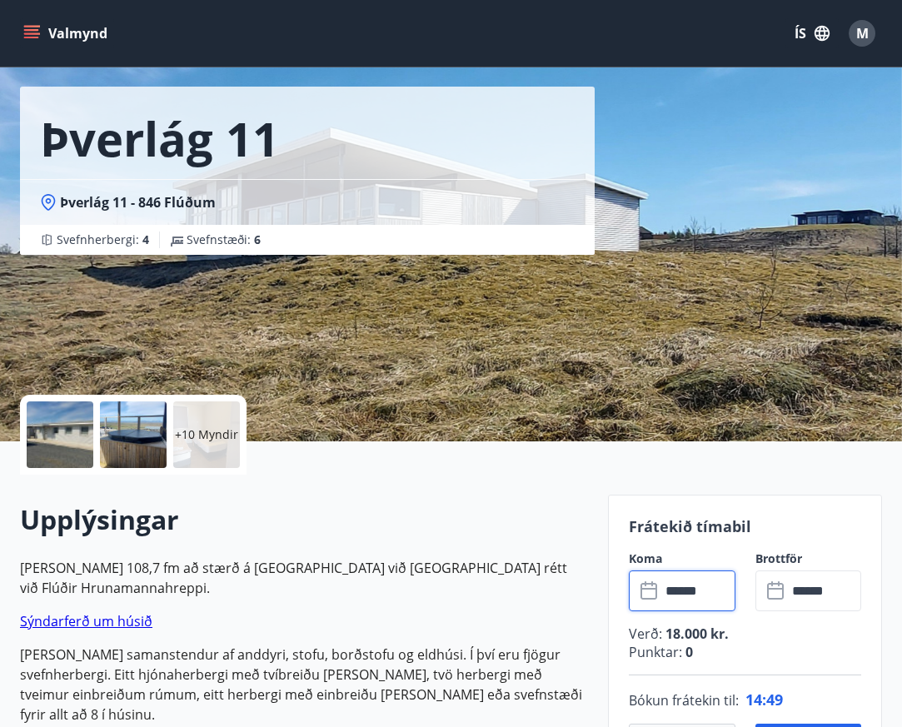
scroll to position [167, 0]
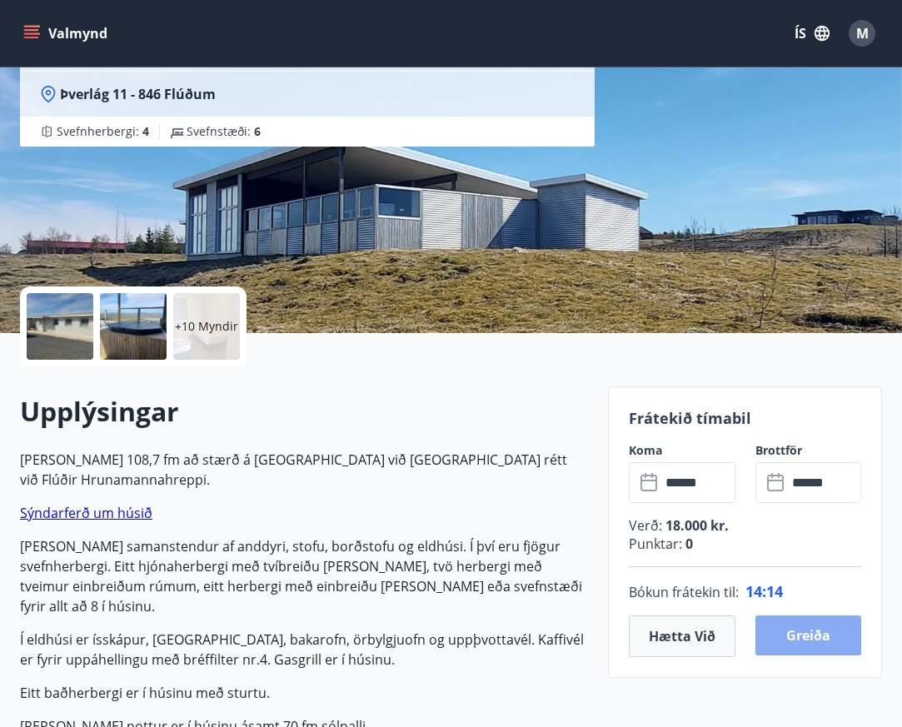
click at [804, 637] on button "Greiða" at bounding box center [808, 635] width 107 height 40
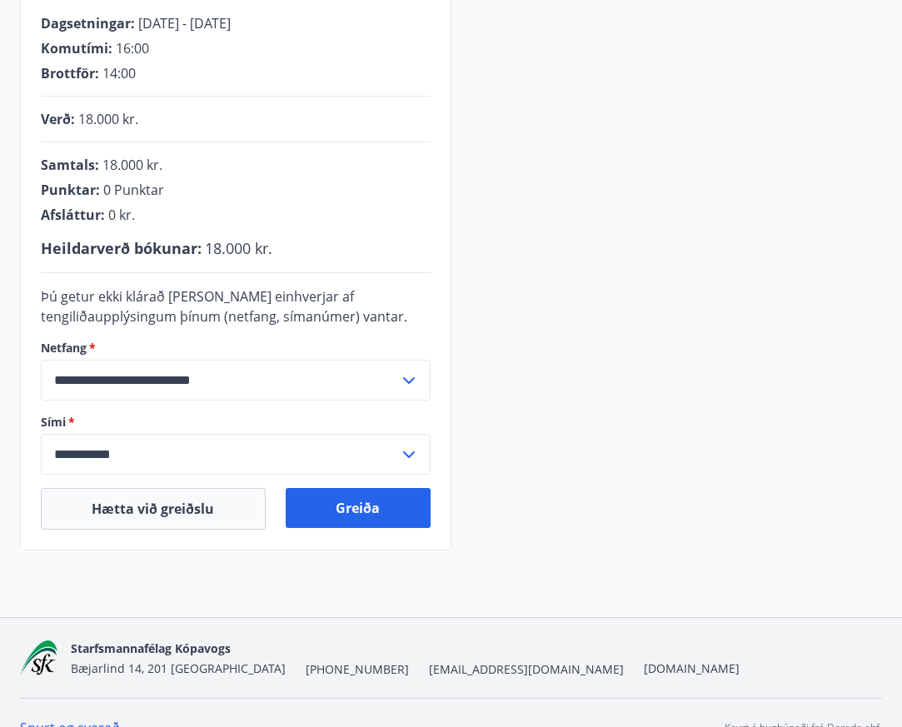
scroll to position [333, 0]
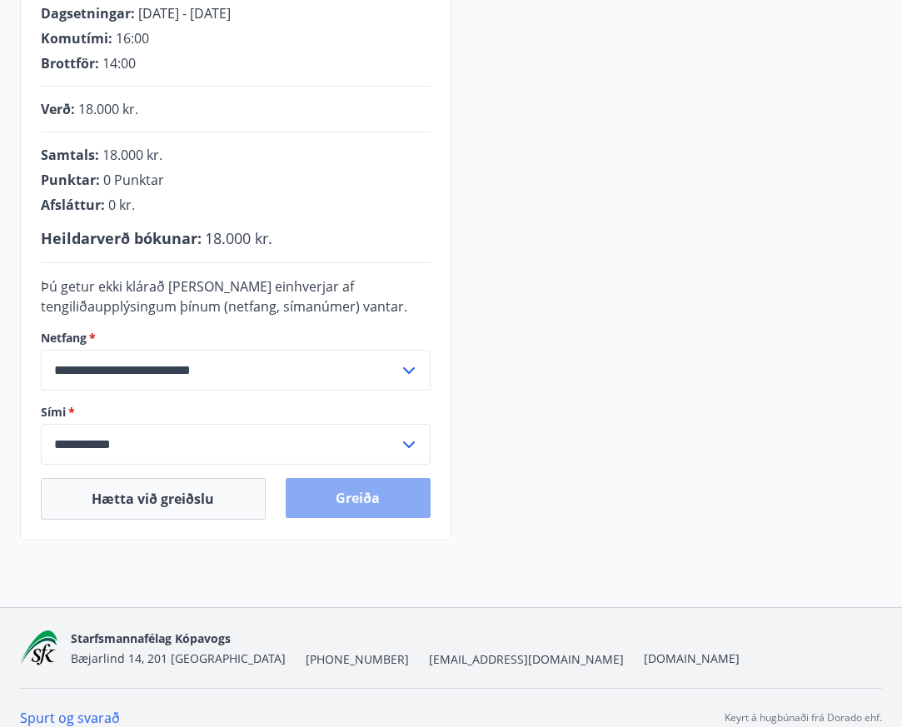
click at [370, 500] on button "Greiða" at bounding box center [358, 498] width 145 height 40
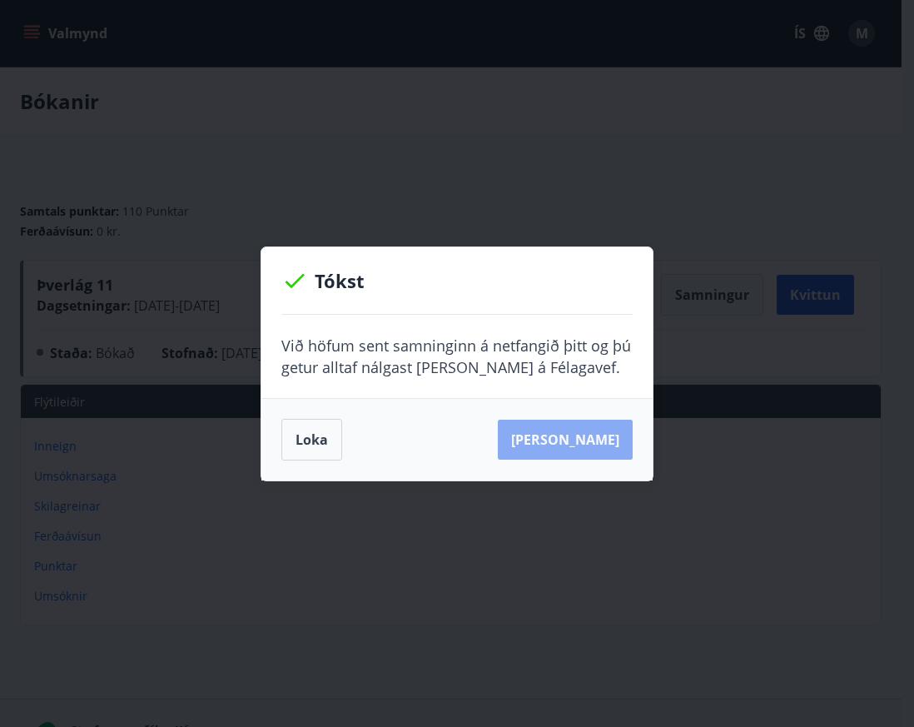
click at [610, 431] on button "[PERSON_NAME]" at bounding box center [565, 440] width 135 height 40
